Goal: Navigation & Orientation: Find specific page/section

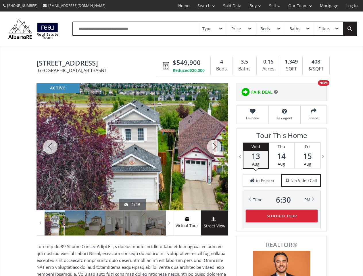
click at [202, 6] on link "Search" at bounding box center [207, 6] width 26 height 12
click at [252, 6] on link "Buy" at bounding box center [256, 6] width 20 height 12
click at [273, 6] on link "Sell" at bounding box center [274, 6] width 19 height 12
click at [300, 6] on link "Our Team" at bounding box center [300, 6] width 32 height 12
click at [352, 6] on link "Log In" at bounding box center [352, 6] width 20 height 12
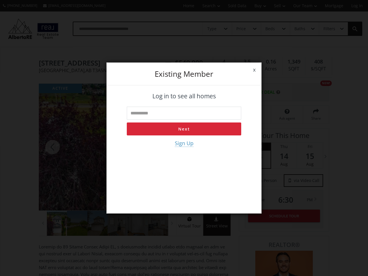
click at [213, 29] on div "x Existing member Log in to see all homes Next Sign Up" at bounding box center [184, 138] width 368 height 276
click at [241, 29] on div "x Existing member Log in to see all homes Next Sign Up" at bounding box center [184, 138] width 368 height 276
click at [270, 29] on div "x Existing member Log in to see all homes Next Sign Up" at bounding box center [184, 138] width 368 height 276
click at [299, 29] on div "x Existing member Log in to see all homes Next Sign Up" at bounding box center [184, 138] width 368 height 276
click at [328, 29] on div "x Existing member Log in to see all homes Next Sign Up" at bounding box center [184, 138] width 368 height 276
